Goal: Task Accomplishment & Management: Use online tool/utility

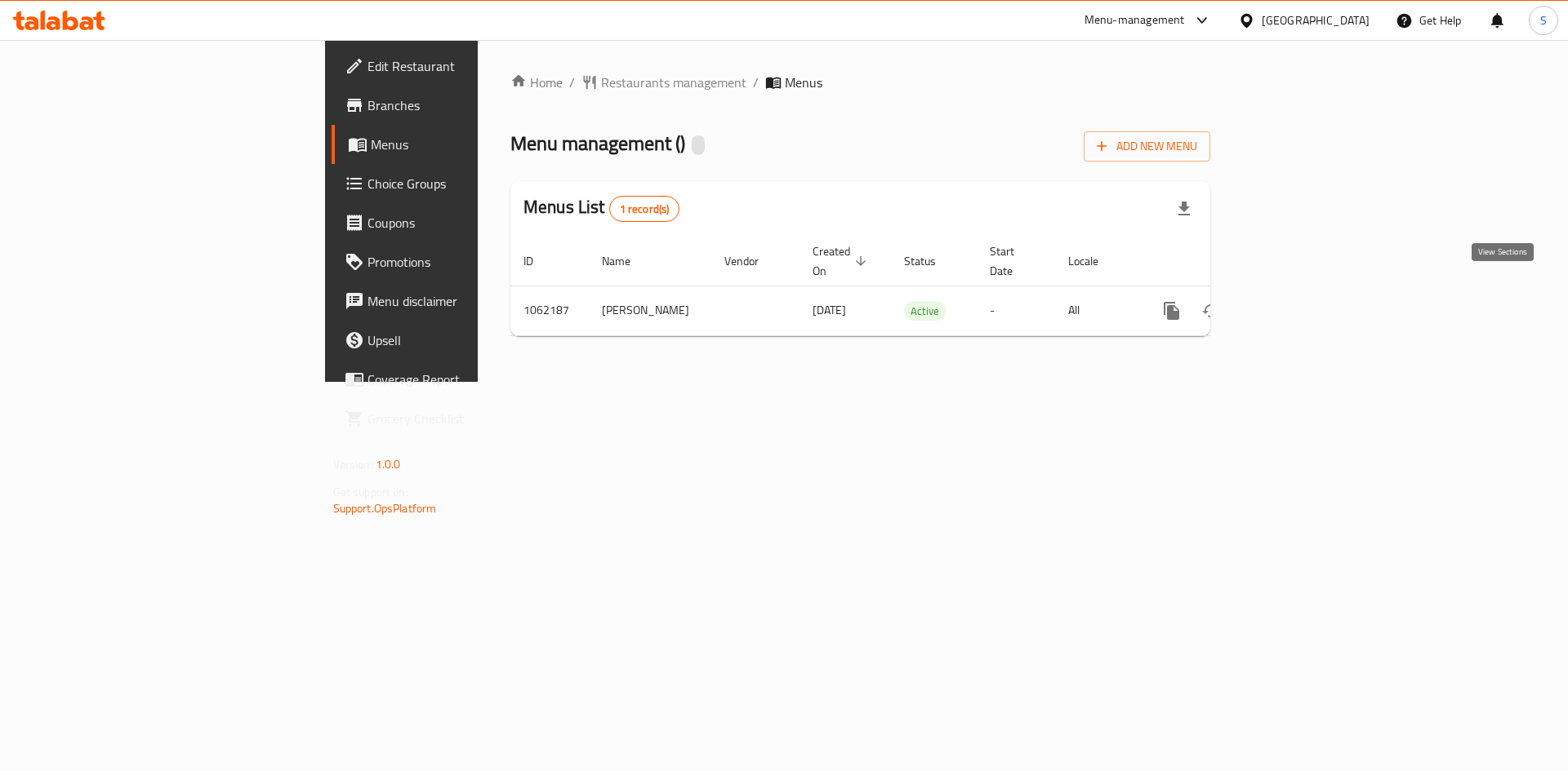
click at [1299, 301] on icon "enhanced table" at bounding box center [1289, 311] width 20 height 20
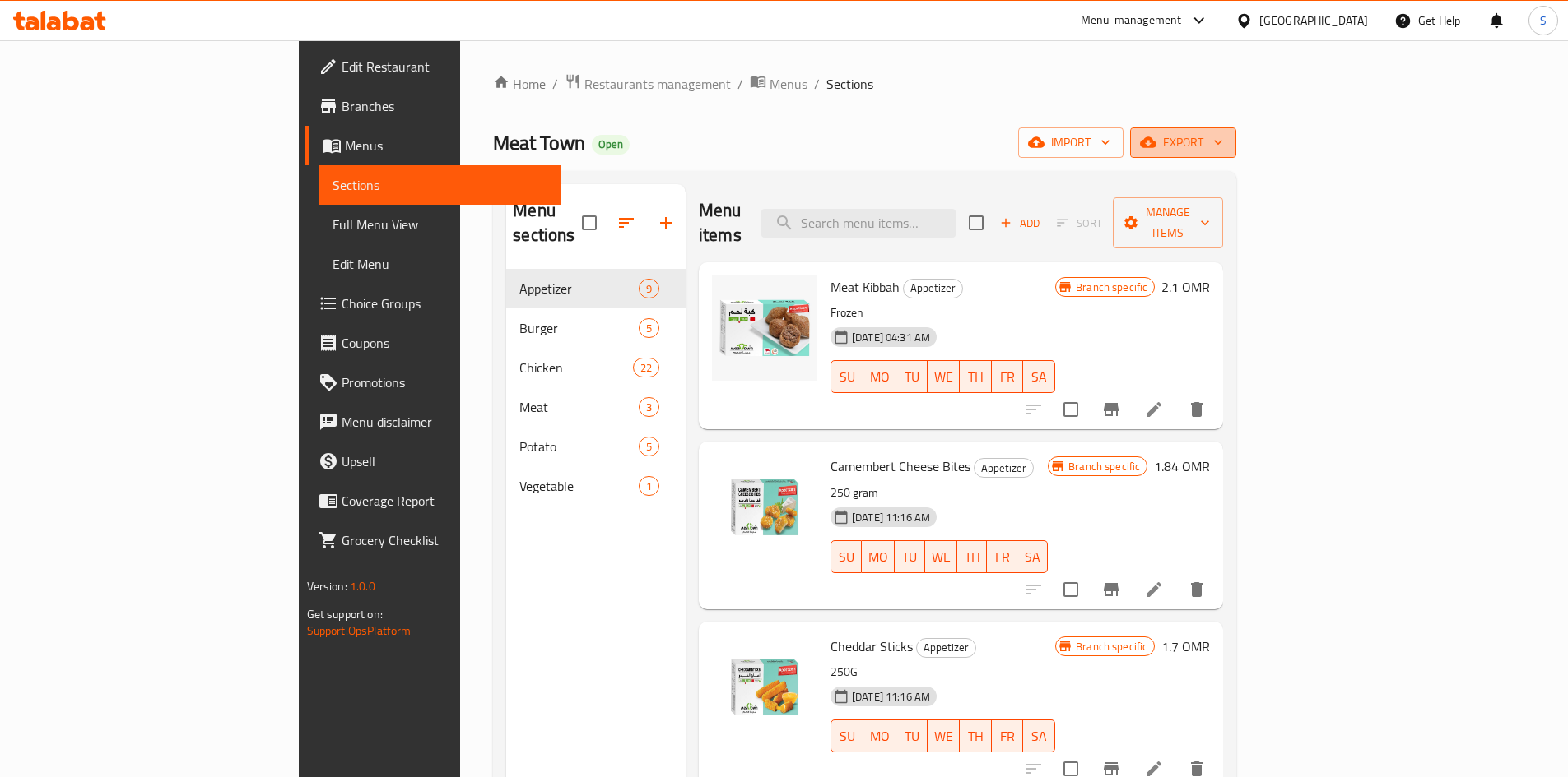
click at [1156, 142] on icon "button" at bounding box center [1148, 142] width 17 height 11
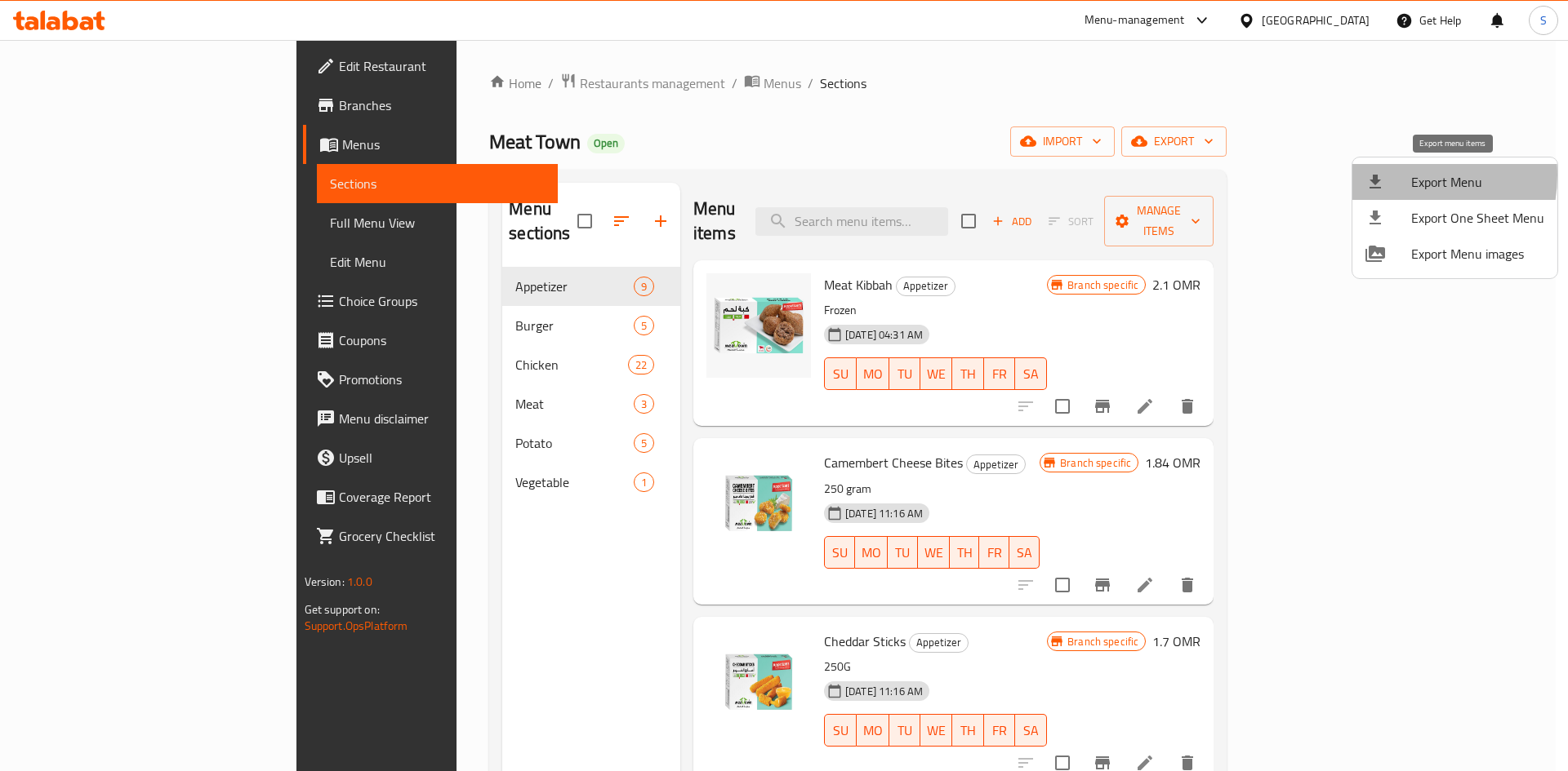
click at [1391, 174] on div at bounding box center [1388, 182] width 45 height 20
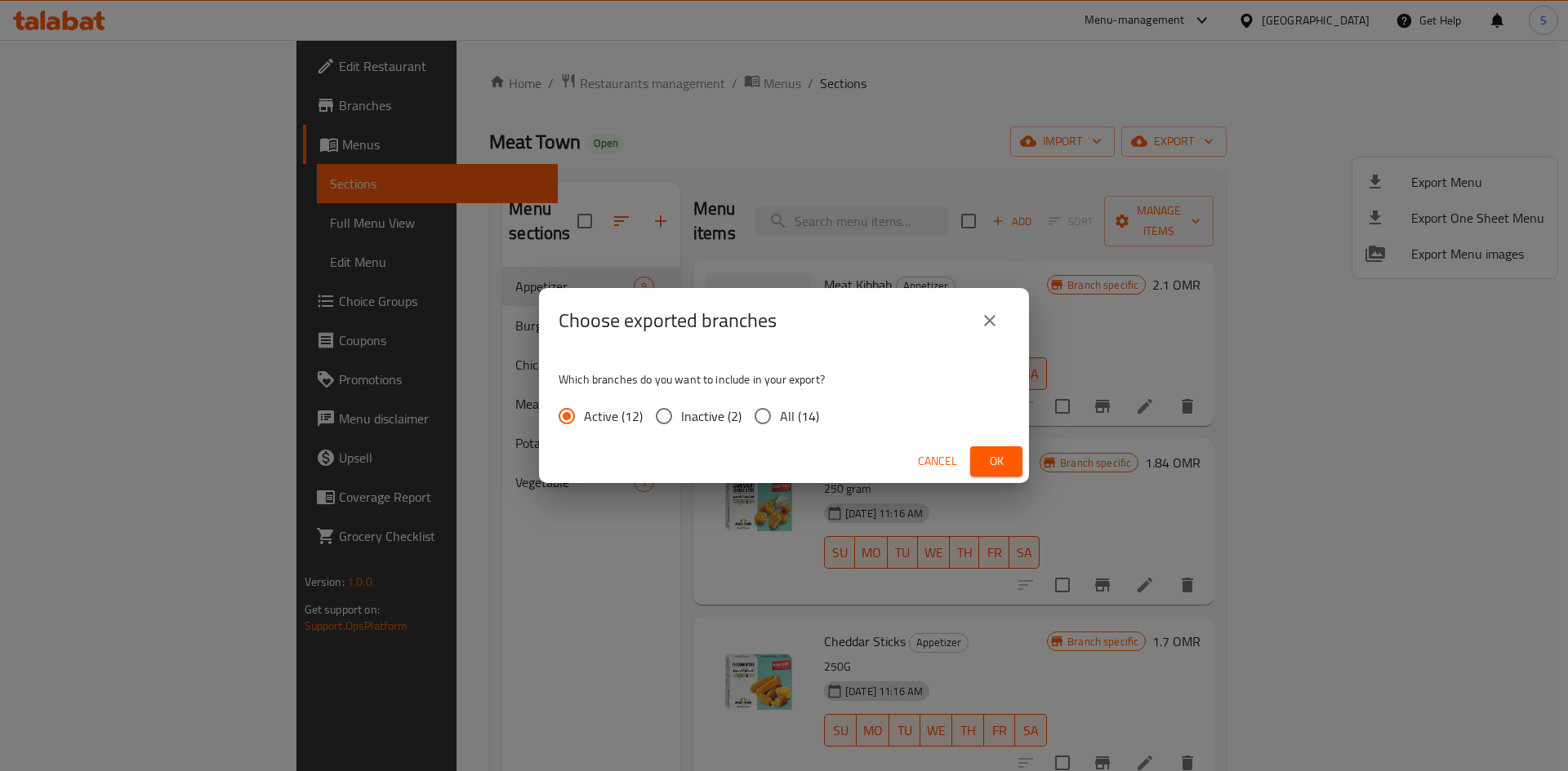
click at [752, 423] on input "All (14)" at bounding box center [762, 416] width 34 height 34
radio input "true"
click at [1007, 464] on span "Ok" at bounding box center [996, 461] width 26 height 21
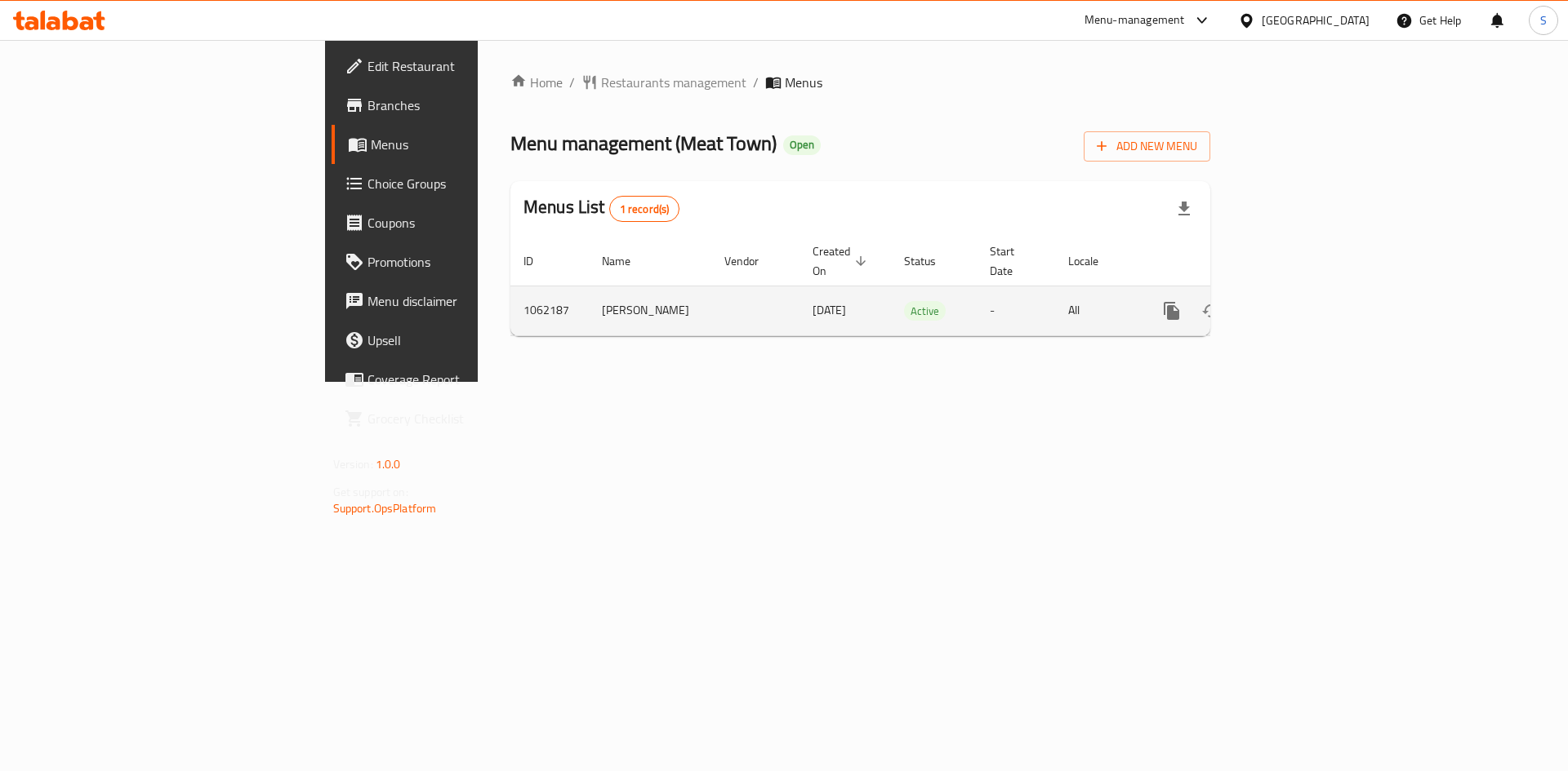
click at [1299, 301] on icon "enhanced table" at bounding box center [1289, 311] width 20 height 20
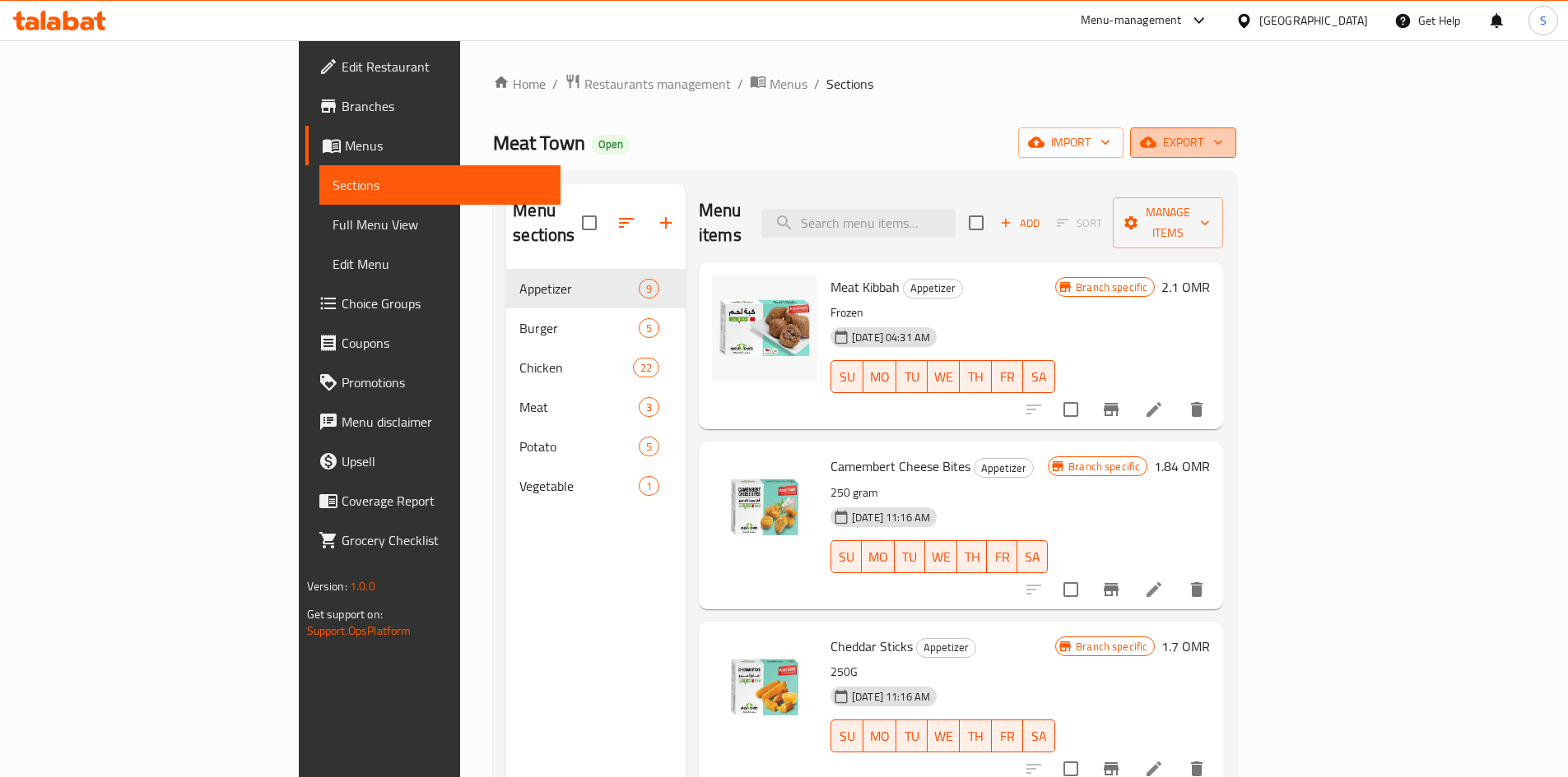
click at [1223, 150] on span "export" at bounding box center [1183, 142] width 80 height 21
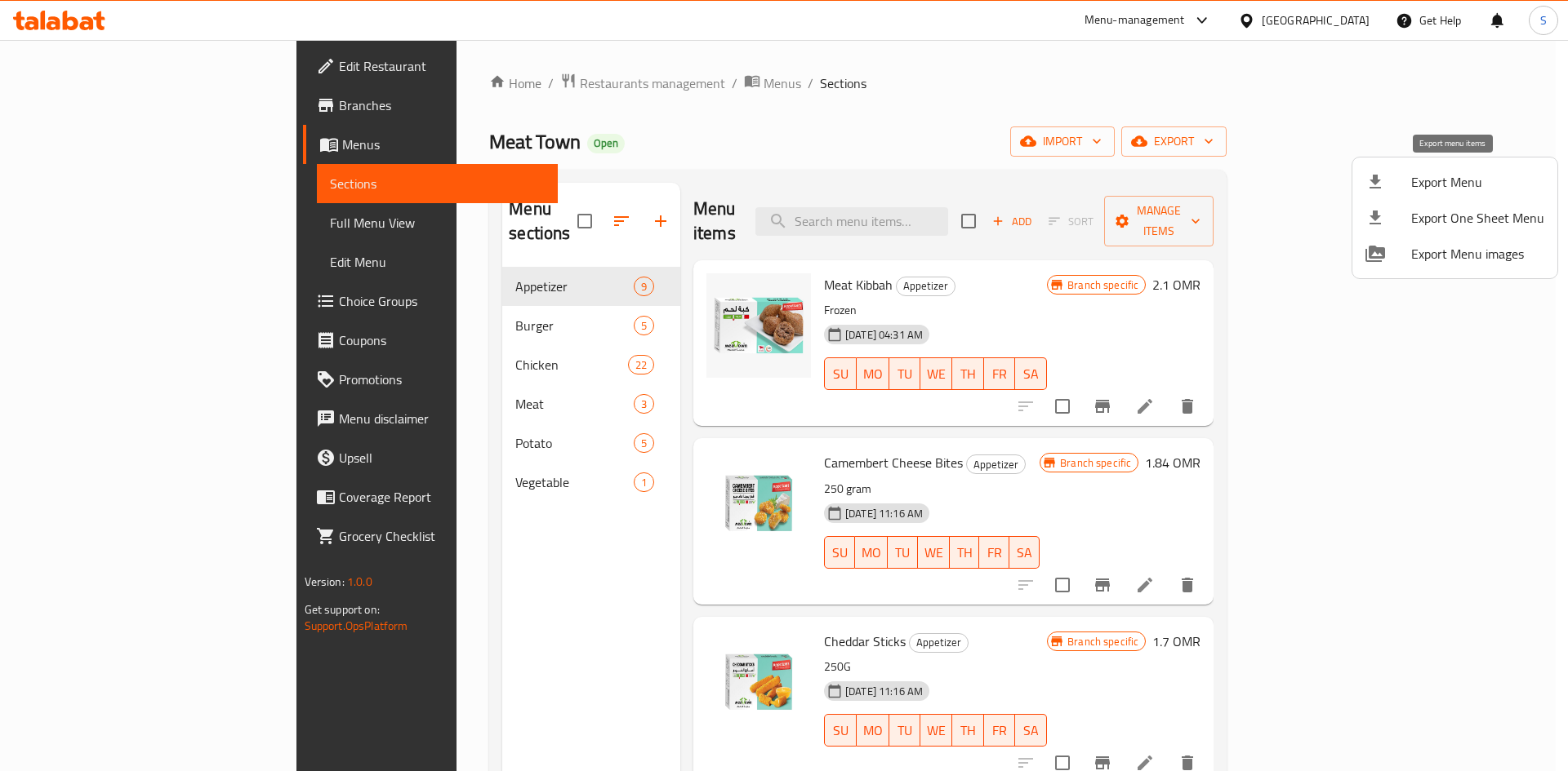
click at [1381, 176] on icon at bounding box center [1375, 182] width 20 height 20
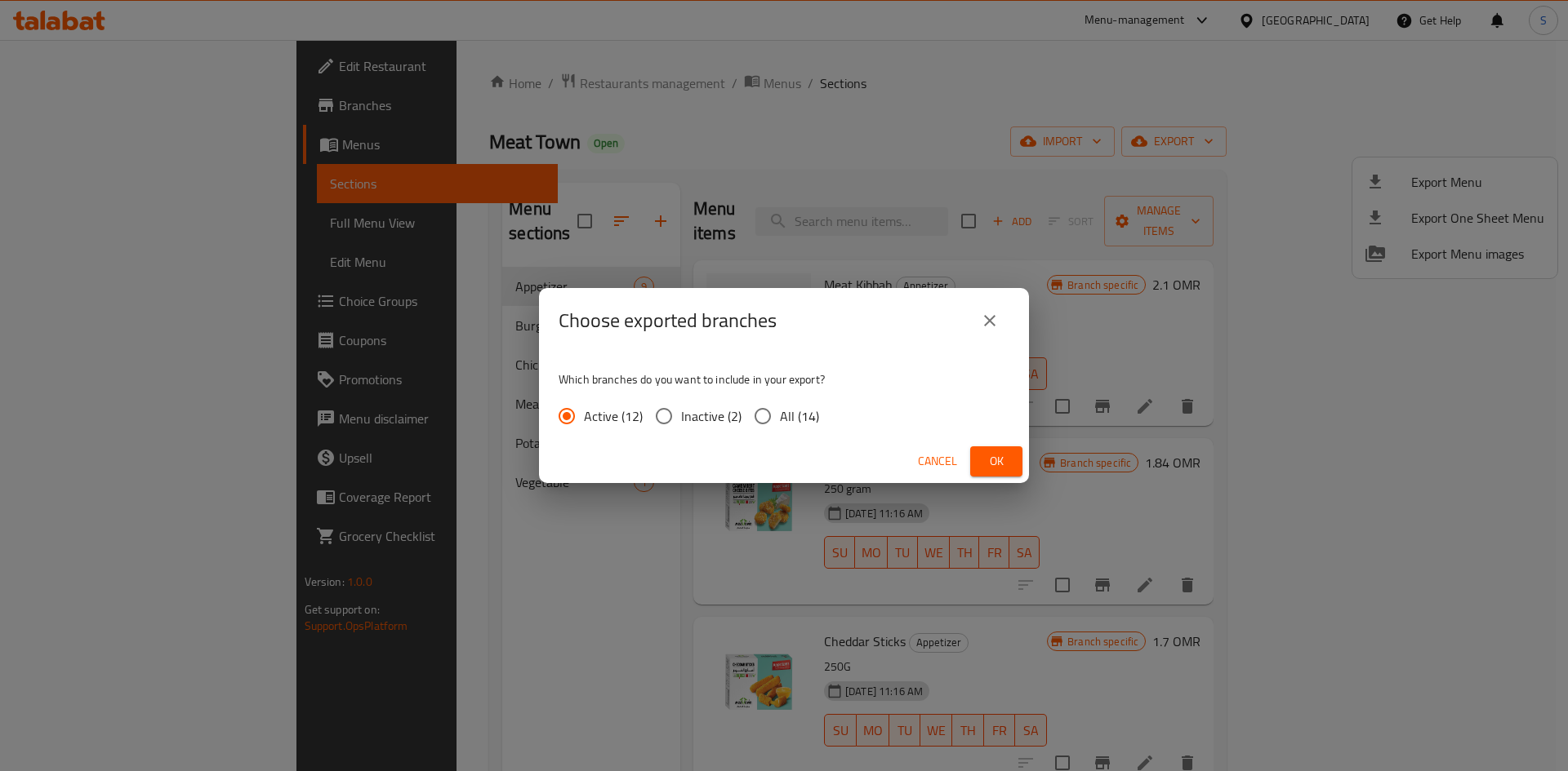
click at [766, 415] on input "All (14)" at bounding box center [762, 416] width 34 height 34
radio input "true"
click at [993, 472] on button "Ok" at bounding box center [995, 461] width 52 height 31
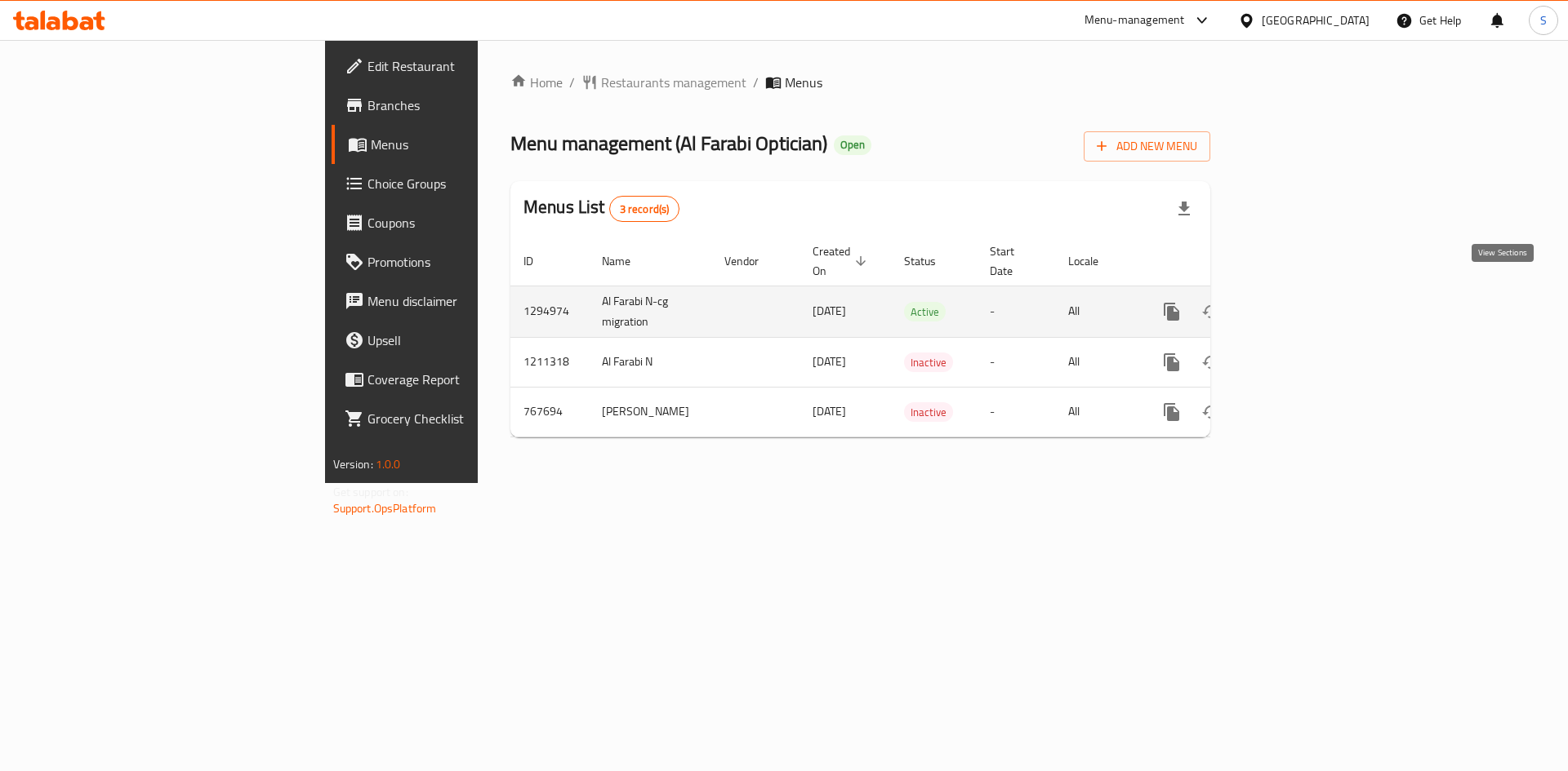
click at [1308, 293] on link "enhanced table" at bounding box center [1289, 312] width 39 height 39
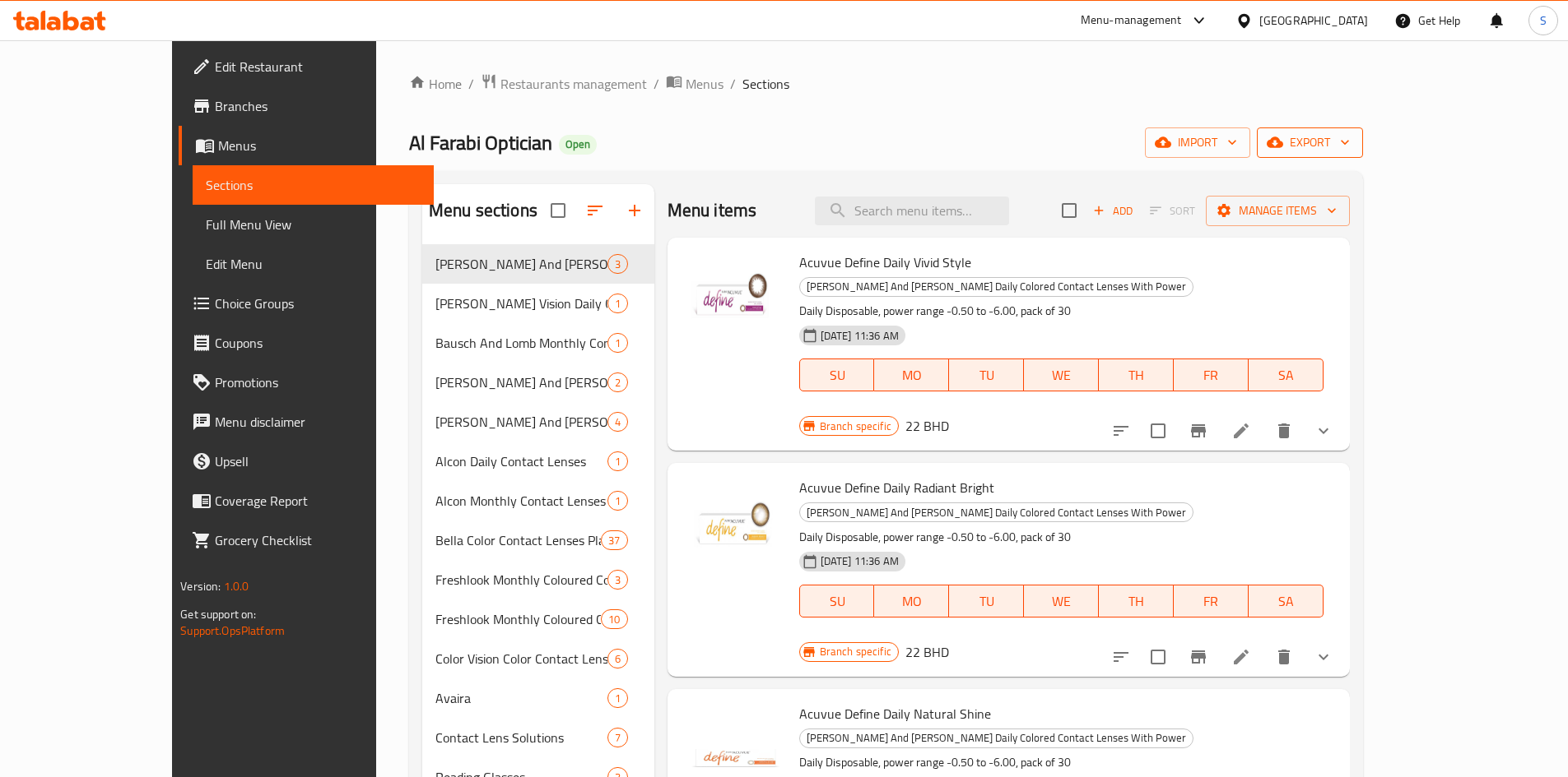
click at [1350, 147] on span "export" at bounding box center [1310, 142] width 80 height 21
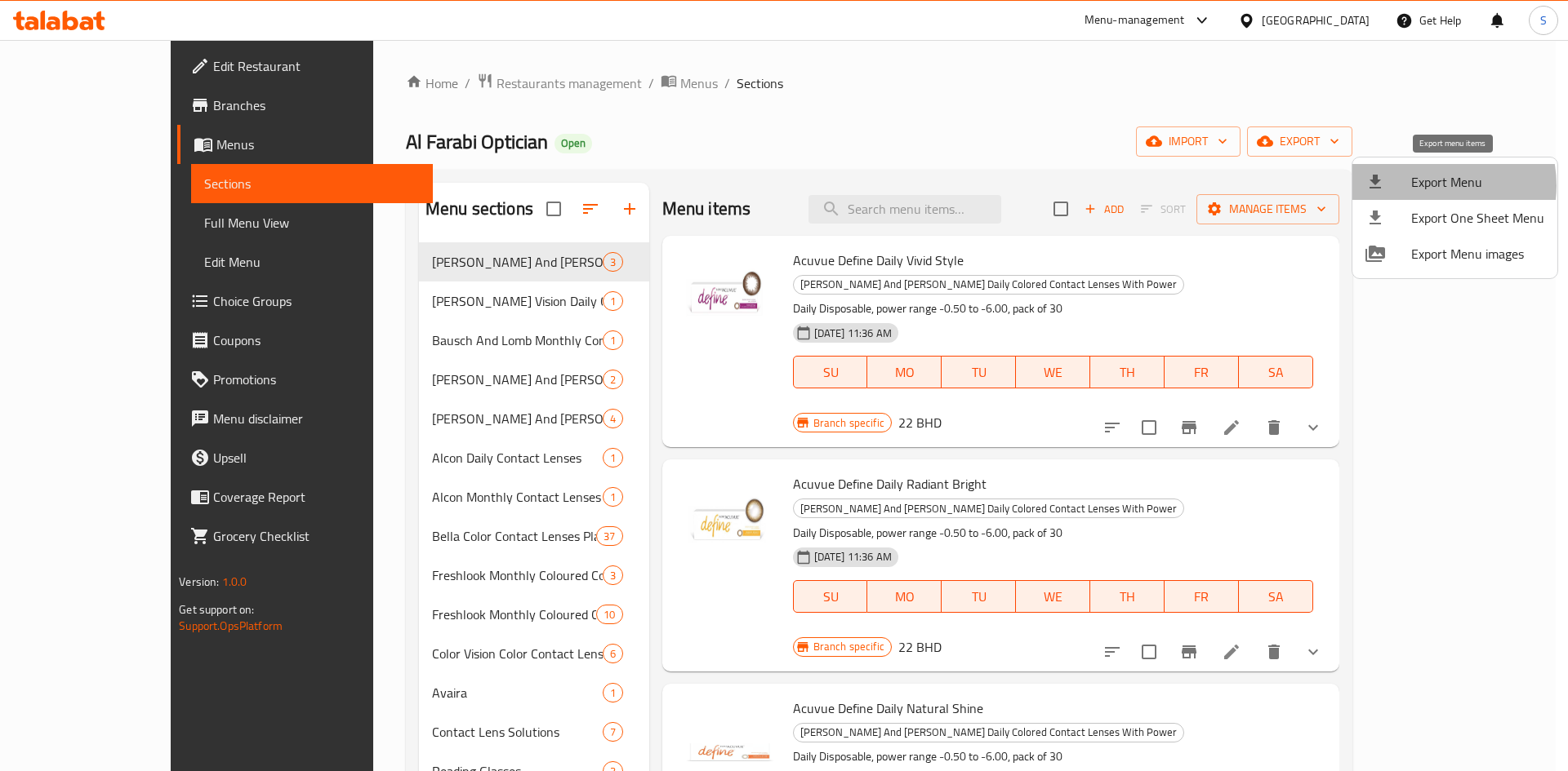
click at [1430, 185] on span "Export Menu" at bounding box center [1477, 182] width 133 height 20
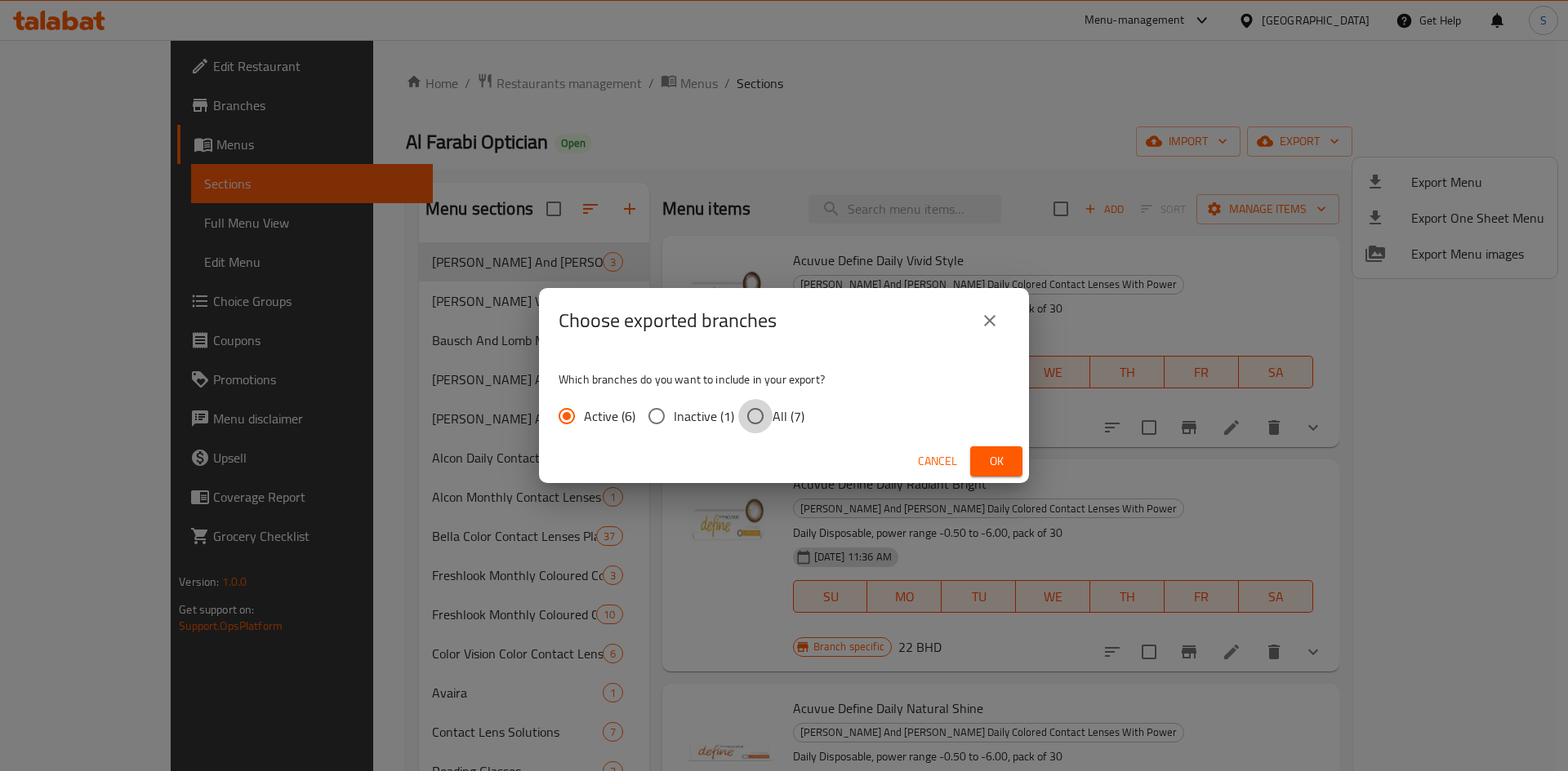
click at [757, 418] on input "All (7)" at bounding box center [755, 416] width 34 height 34
radio input "true"
click at [1006, 461] on span "Ok" at bounding box center [996, 461] width 26 height 21
